Goal: Information Seeking & Learning: Compare options

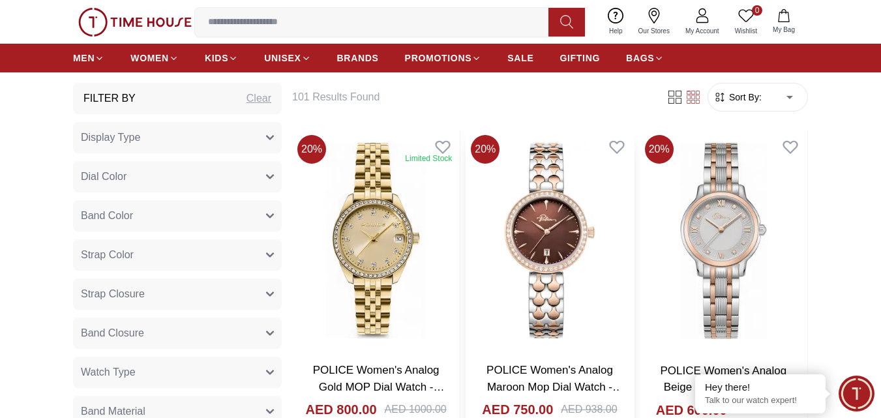
scroll to position [587, 0]
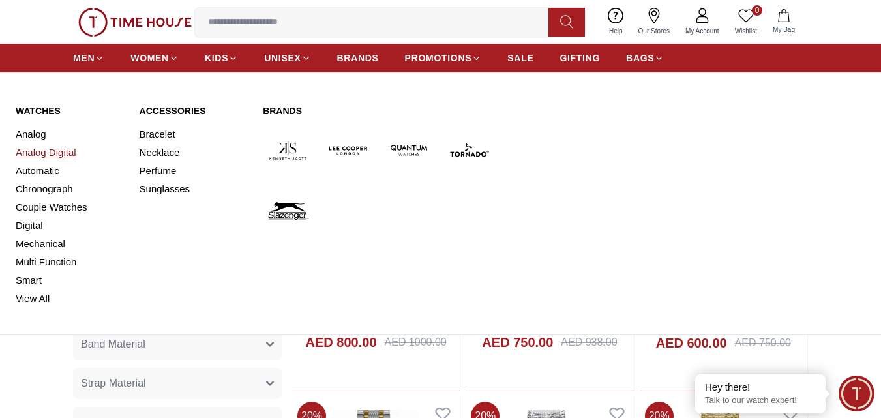
click at [56, 157] on link "Analog Digital" at bounding box center [70, 152] width 108 height 18
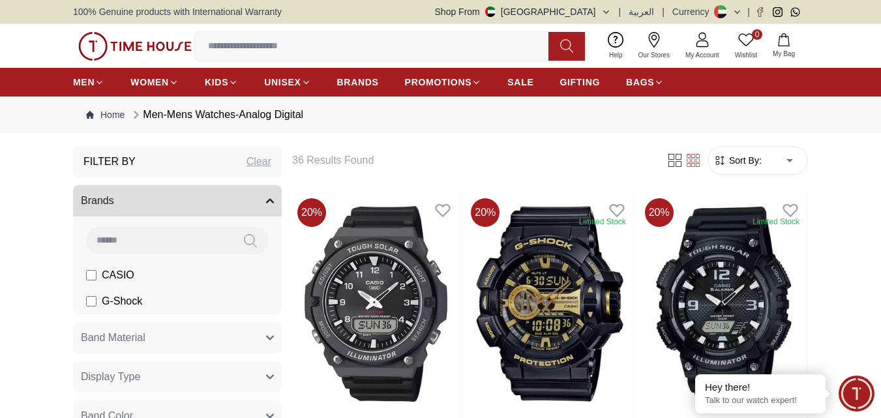
click at [760, 162] on span "Sort By:" at bounding box center [743, 160] width 35 height 13
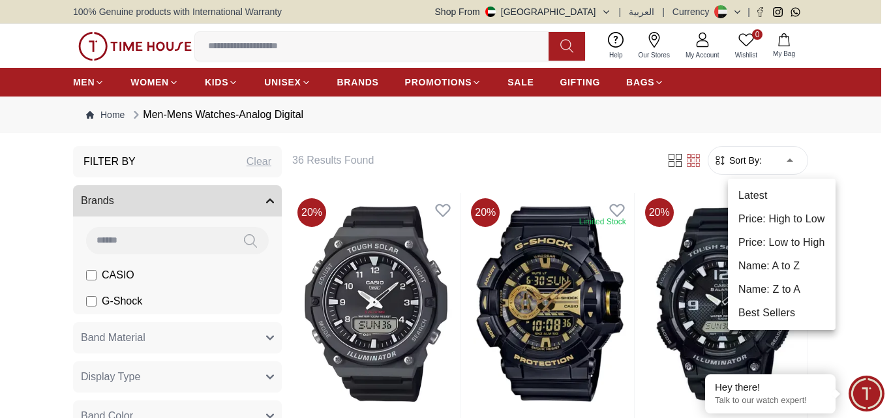
click at [798, 249] on li "Price: Low to High" at bounding box center [782, 242] width 108 height 23
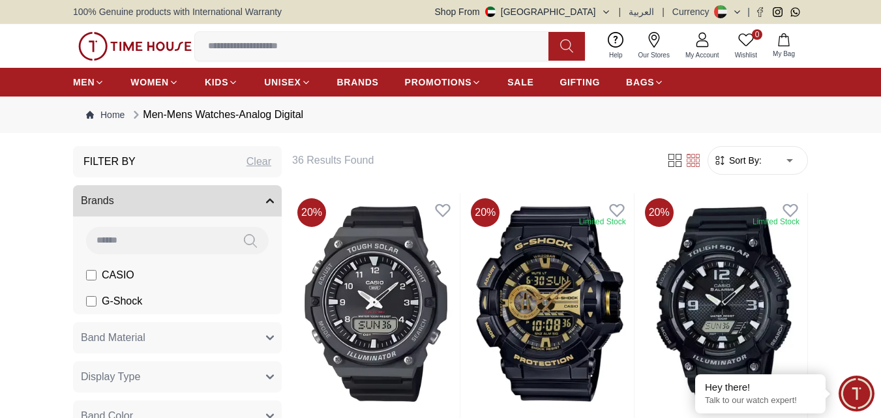
type input "*"
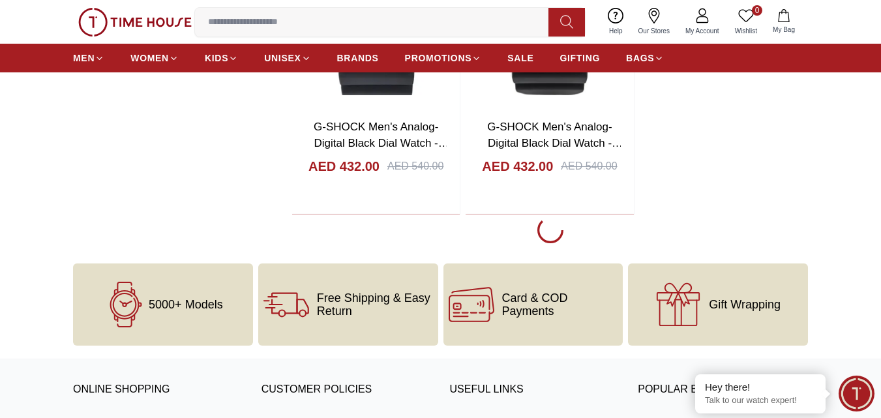
scroll to position [2348, 0]
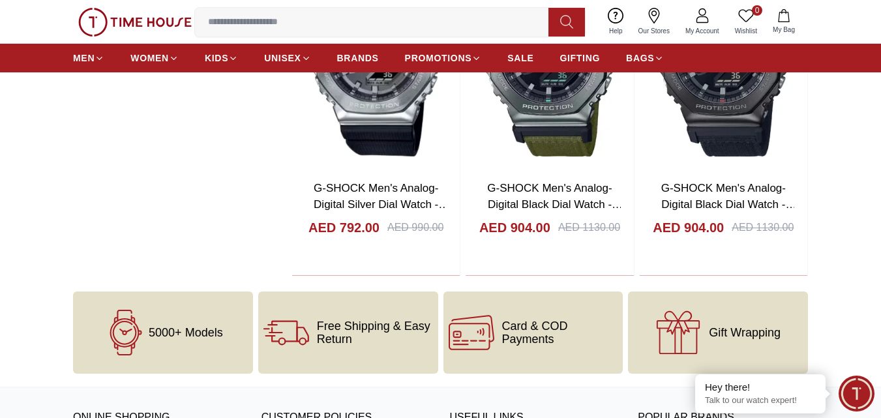
scroll to position [4239, 0]
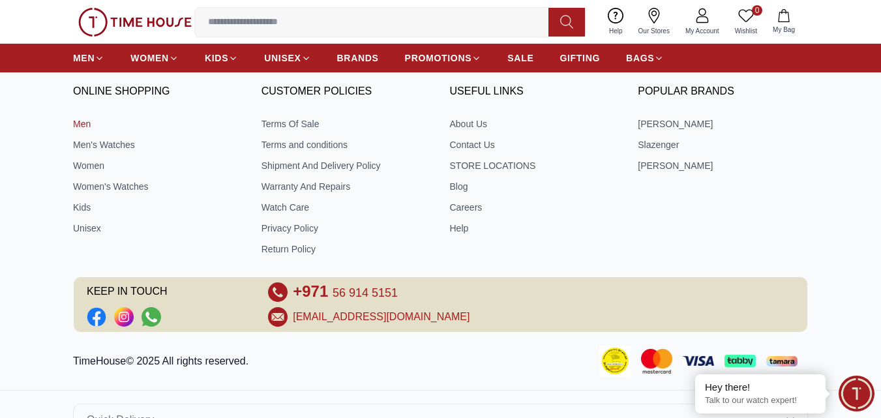
click at [81, 123] on link "Men" at bounding box center [158, 123] width 170 height 13
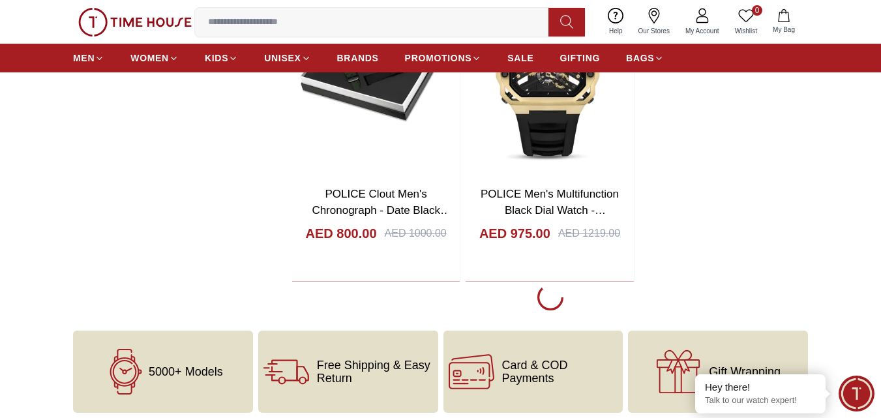
scroll to position [2348, 0]
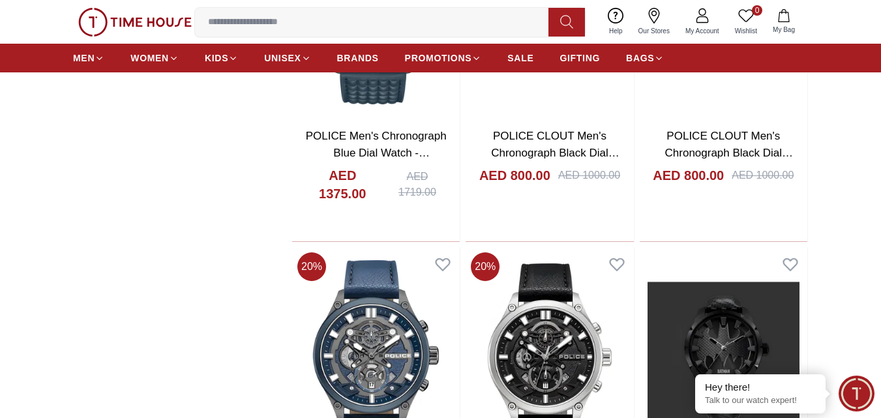
scroll to position [3195, 0]
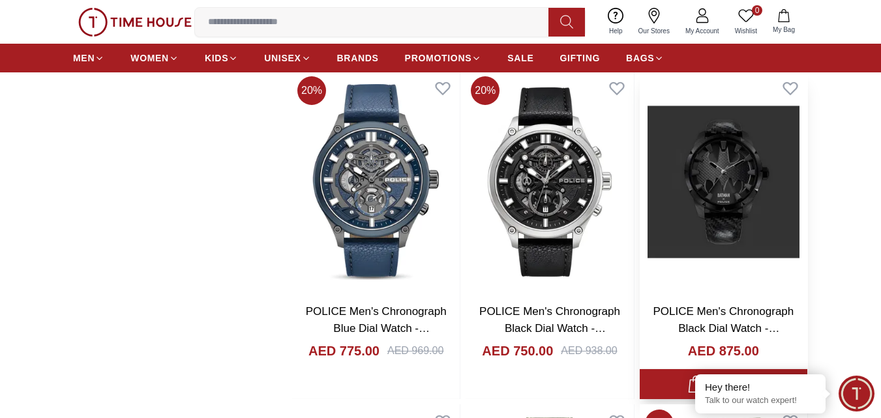
click at [720, 174] on img at bounding box center [724, 182] width 168 height 222
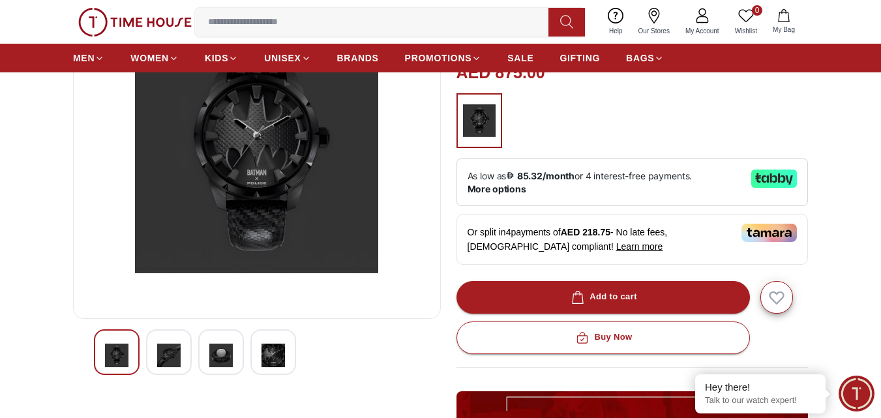
scroll to position [130, 0]
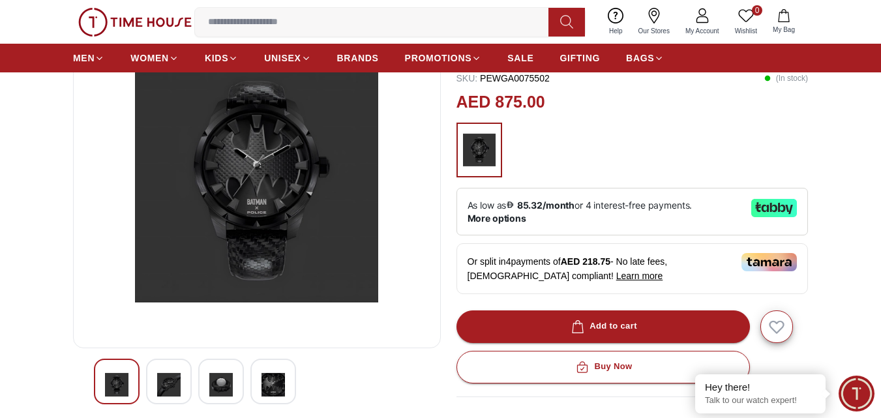
click at [268, 385] on img at bounding box center [273, 385] width 23 height 30
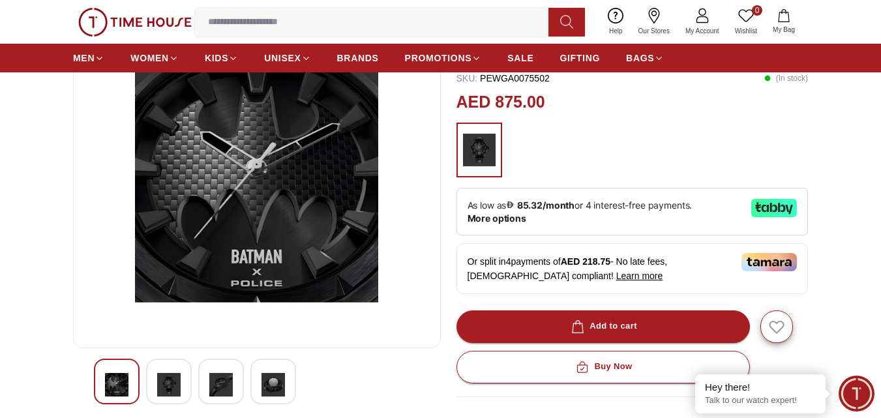
click at [228, 383] on img at bounding box center [220, 385] width 23 height 30
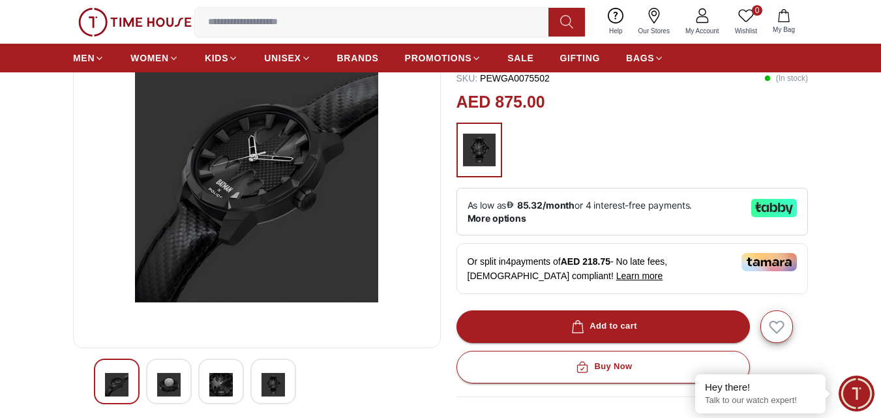
click at [173, 386] on img at bounding box center [168, 385] width 23 height 30
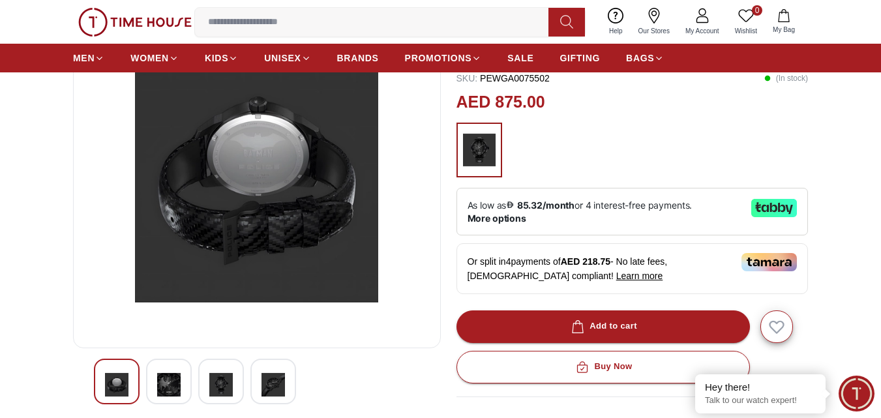
click at [115, 376] on img at bounding box center [116, 385] width 23 height 30
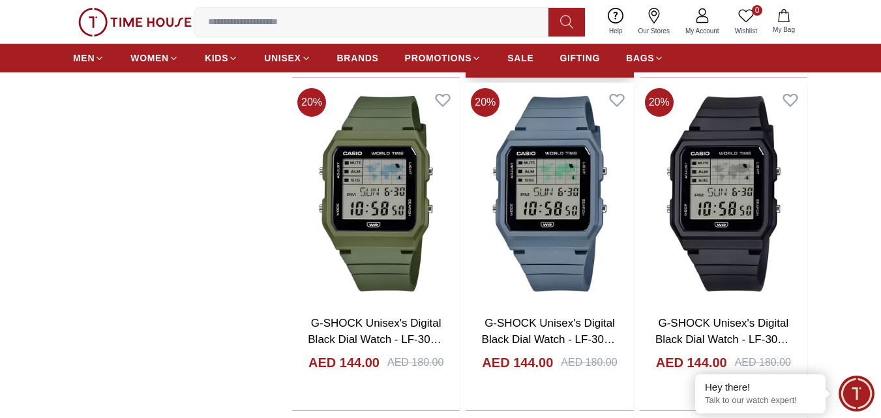
scroll to position [3874, 0]
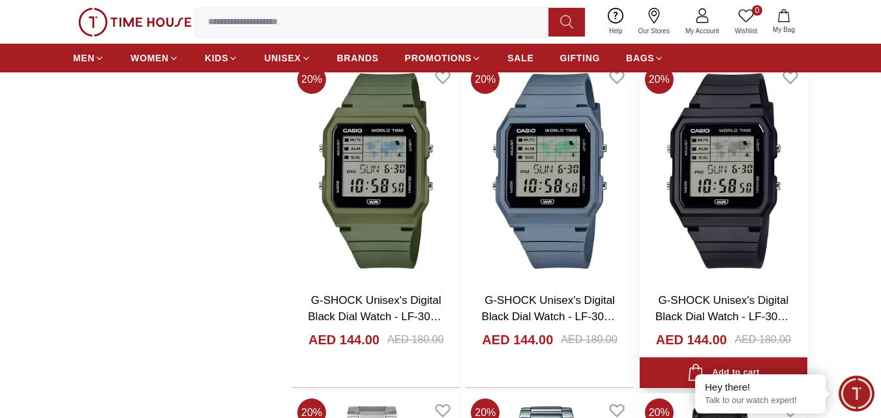
click at [753, 170] on img at bounding box center [724, 171] width 168 height 222
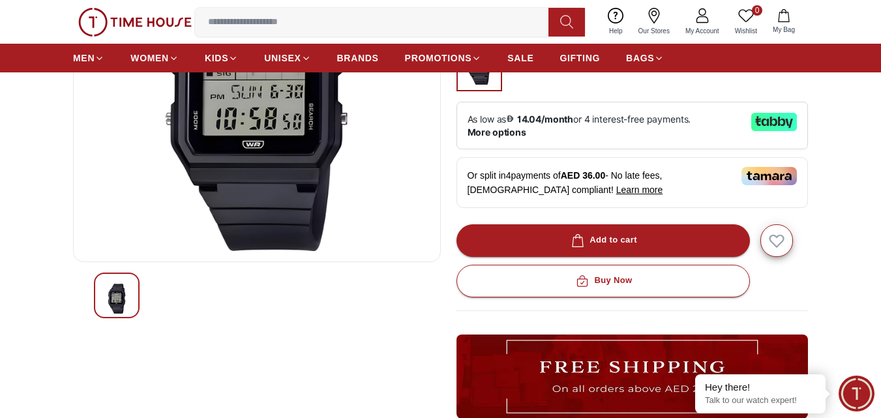
scroll to position [65, 0]
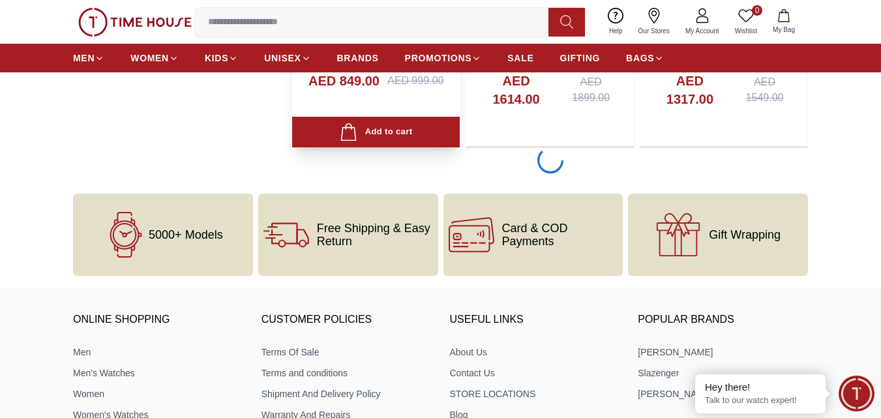
scroll to position [6873, 0]
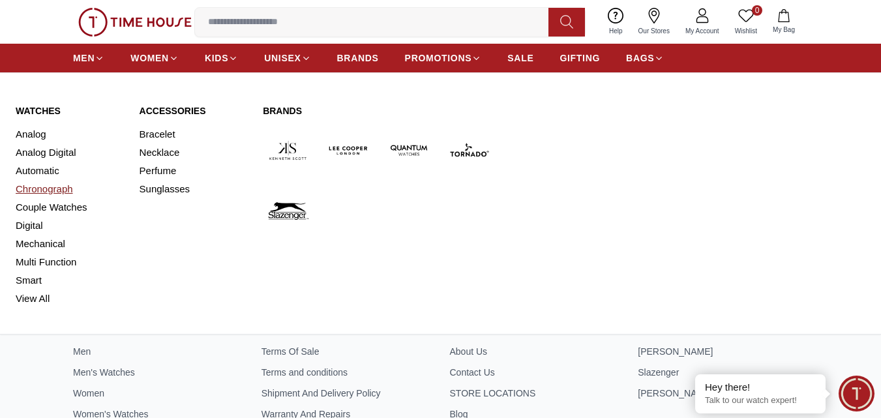
click at [68, 191] on link "Chronograph" at bounding box center [70, 189] width 108 height 18
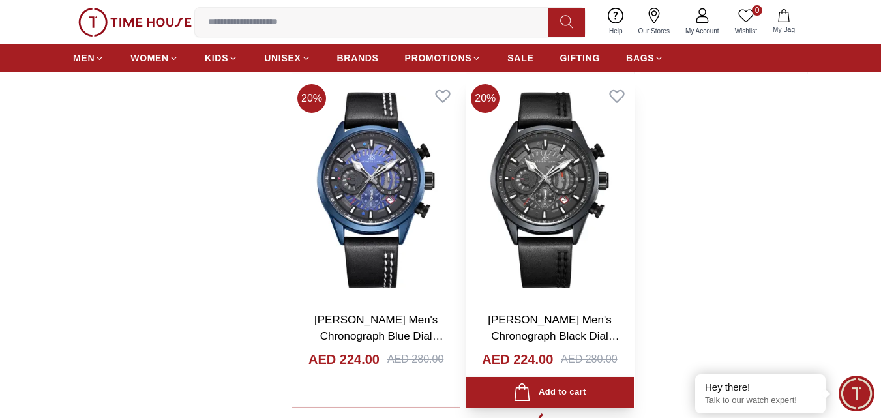
scroll to position [2152, 0]
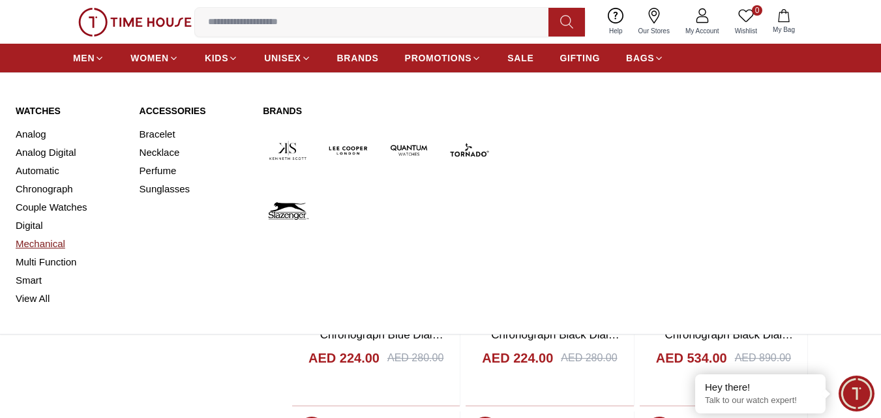
click at [65, 245] on link "Mechanical" at bounding box center [70, 244] width 108 height 18
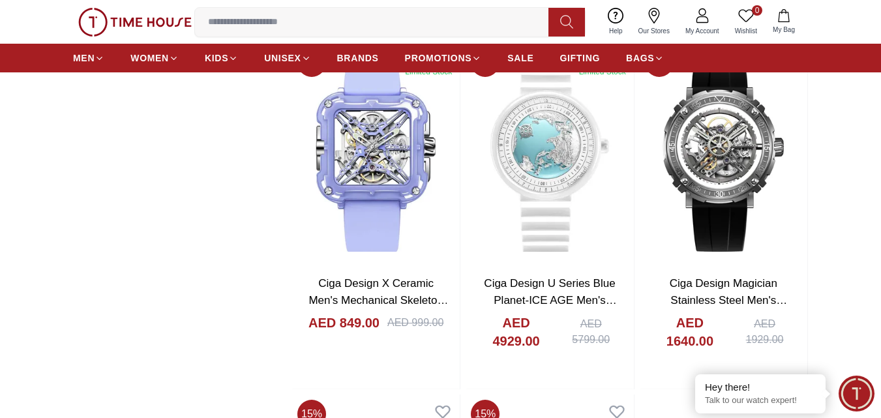
scroll to position [1891, 0]
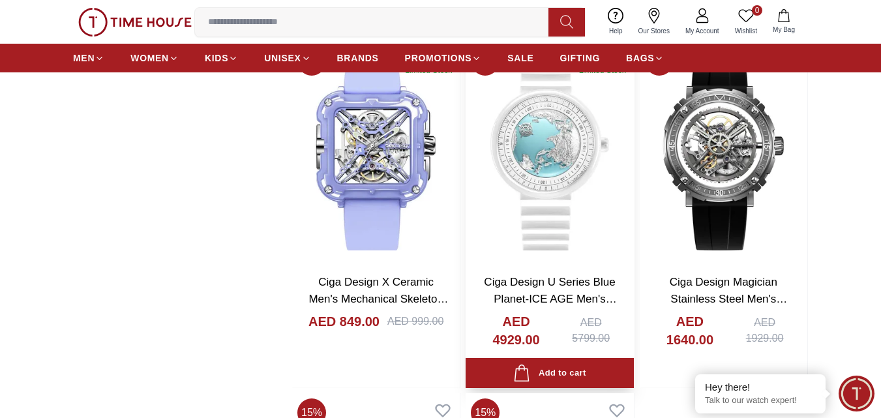
click at [618, 163] on img at bounding box center [550, 153] width 168 height 222
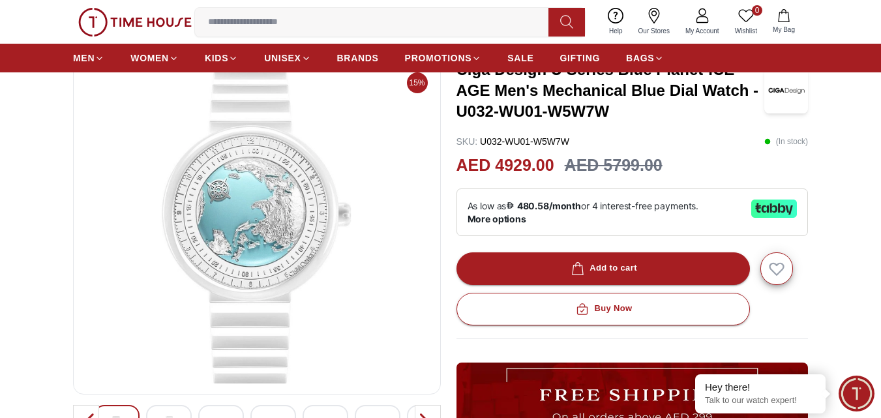
scroll to position [261, 0]
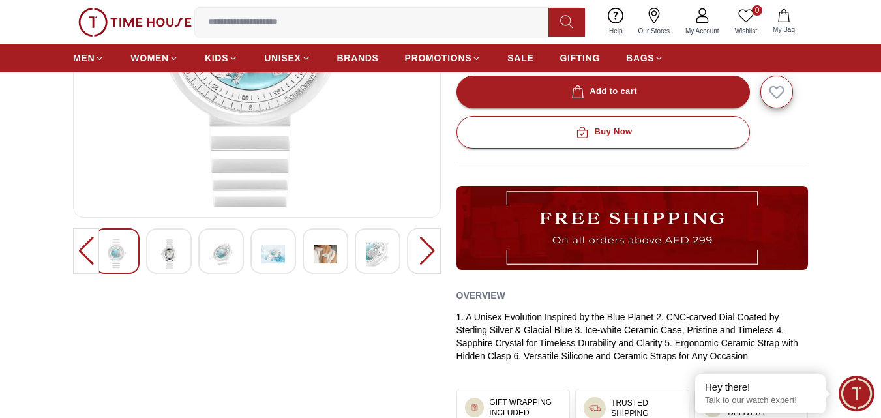
click at [250, 138] on img at bounding box center [257, 50] width 346 height 313
click at [245, 164] on img at bounding box center [257, 50] width 346 height 313
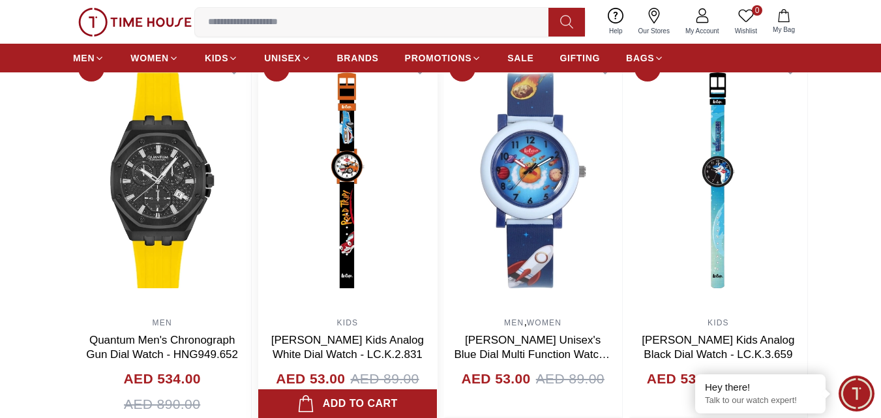
scroll to position [1369, 0]
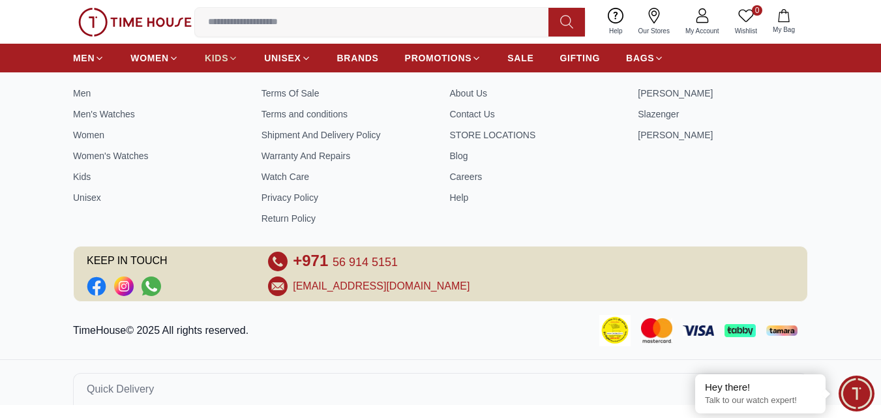
scroll to position [2271, 0]
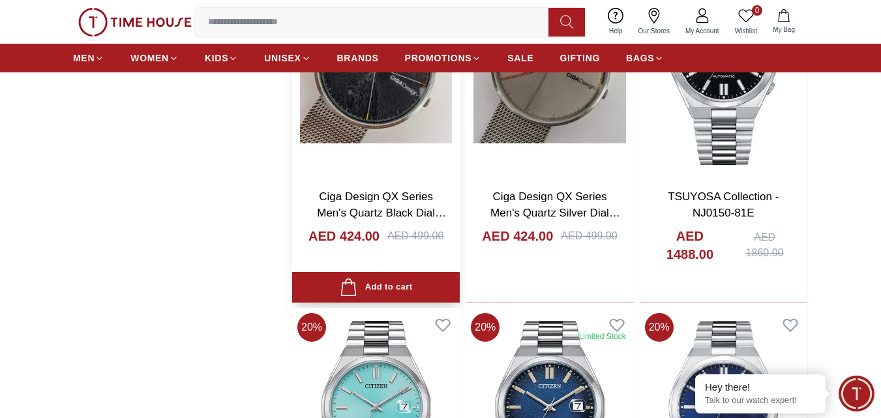
scroll to position [2334, 0]
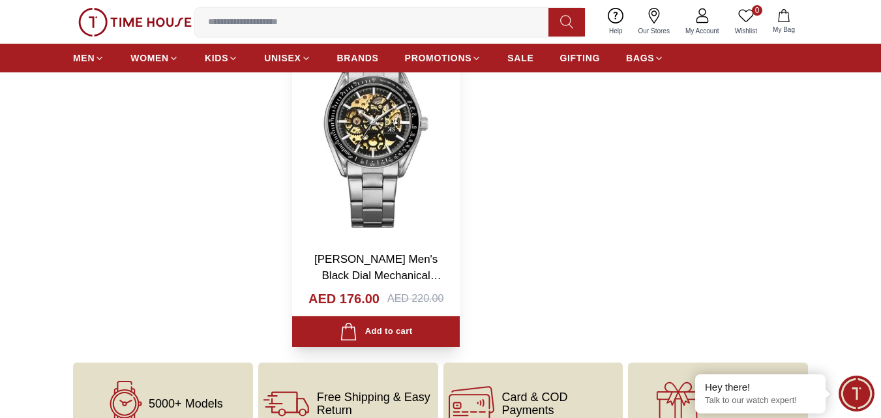
scroll to position [6247, 0]
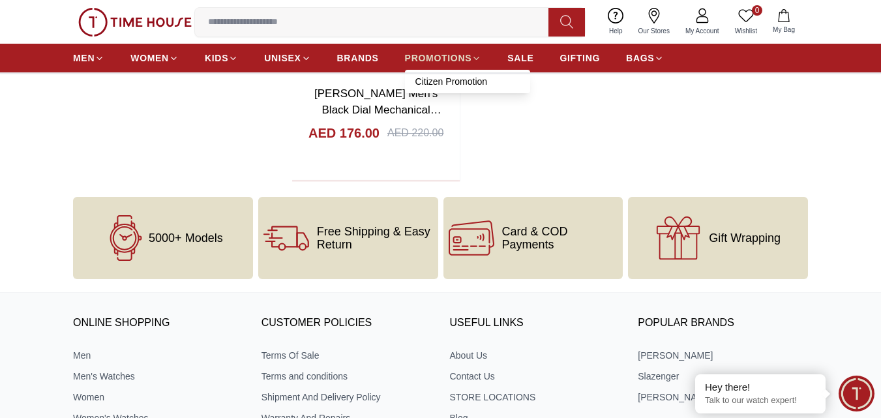
click at [424, 56] on span "PROMOTIONS" at bounding box center [438, 58] width 67 height 13
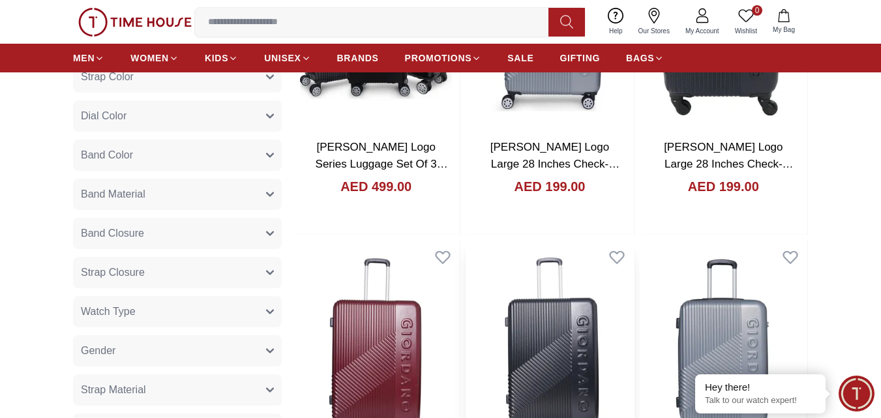
scroll to position [783, 0]
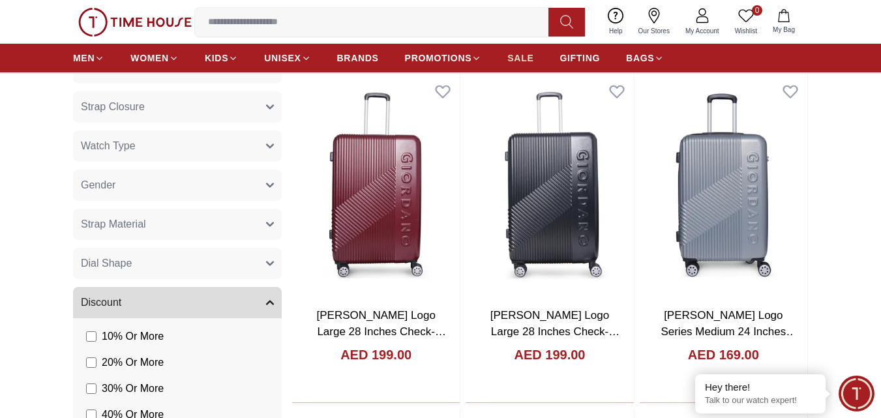
click at [527, 57] on span "SALE" at bounding box center [520, 58] width 26 height 13
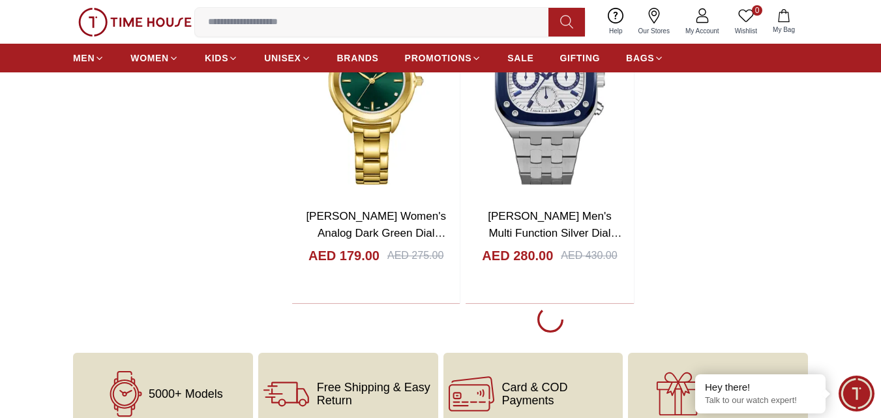
scroll to position [2543, 0]
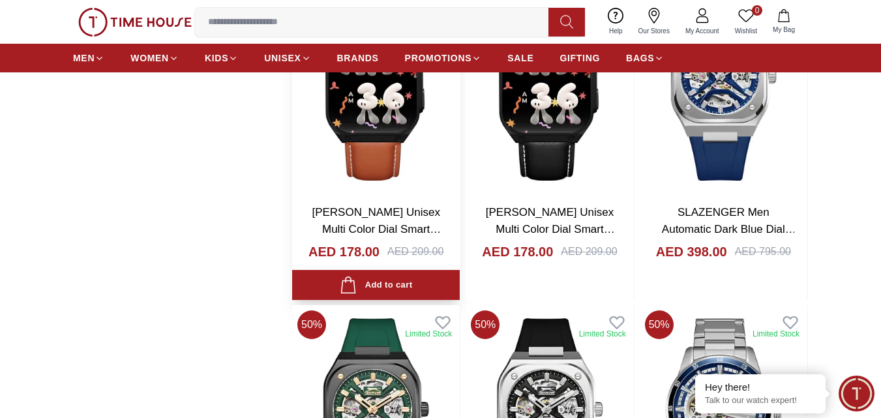
scroll to position [4174, 0]
